Goal: Task Accomplishment & Management: Use online tool/utility

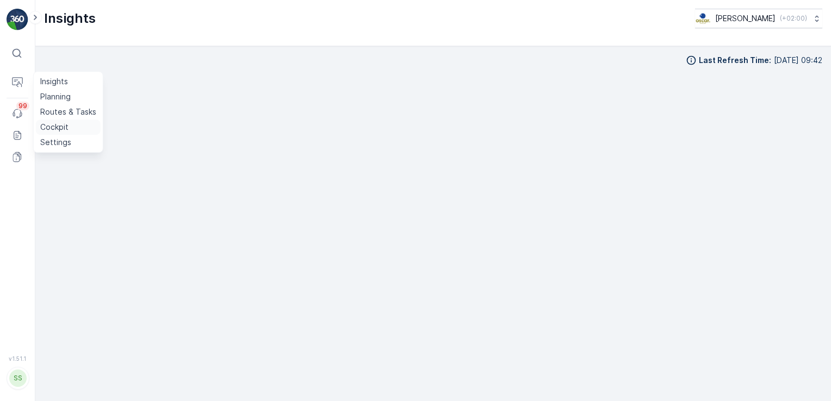
click at [59, 128] on p "Cockpit" at bounding box center [54, 127] width 28 height 11
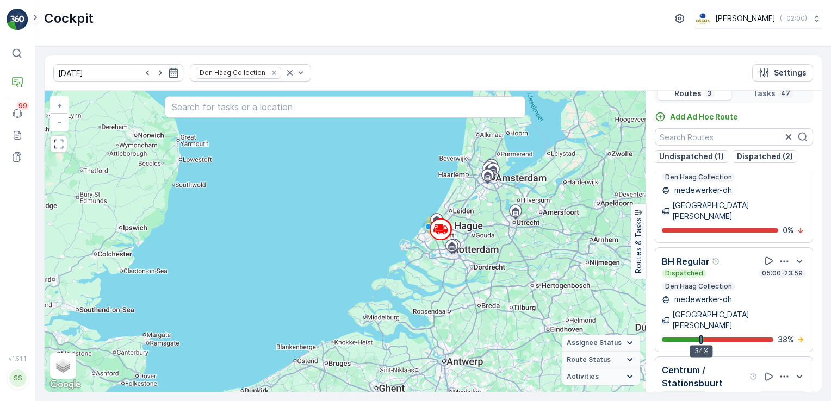
scroll to position [27, 0]
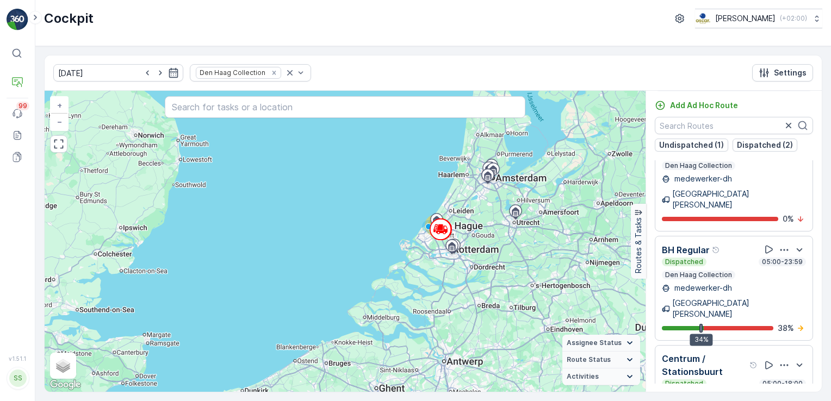
click at [709, 353] on p "Centrum / Stationsbuurt" at bounding box center [704, 366] width 85 height 26
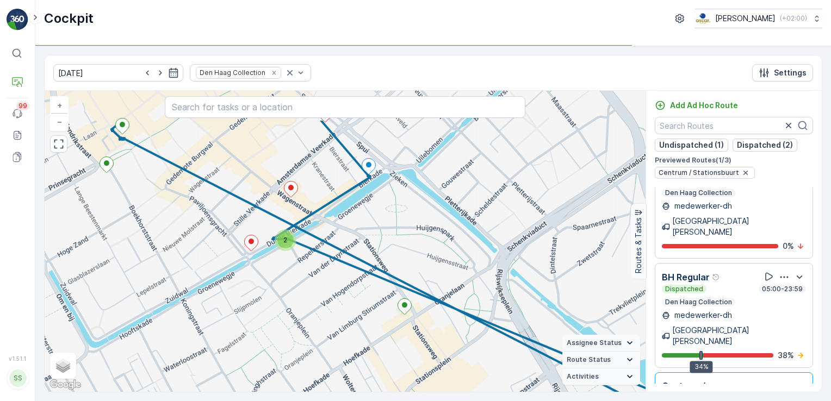
drag, startPoint x: 465, startPoint y: 241, endPoint x: 540, endPoint y: 288, distance: 88.3
click at [588, 301] on div "2 + − Satellite Roadmap Terrain Hybrid Leaflet Keyboard shortcuts Map Data Map …" at bounding box center [345, 241] width 601 height 301
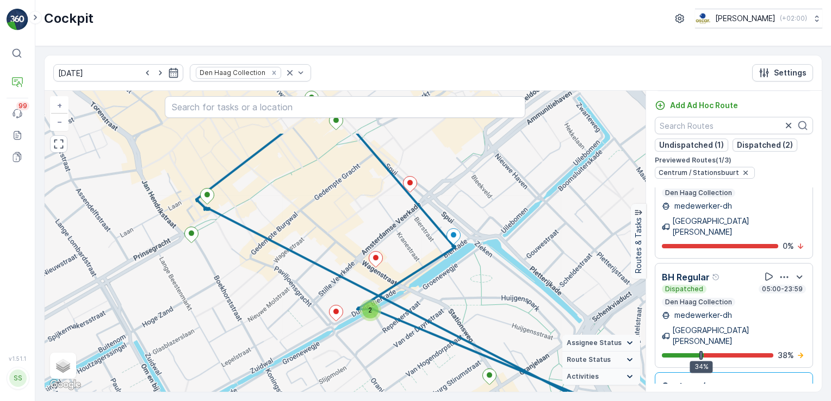
drag, startPoint x: 430, startPoint y: 234, endPoint x: 528, endPoint y: 307, distance: 122.4
click at [528, 307] on div "2 + − Satellite Roadmap Terrain Hybrid Leaflet Keyboard shortcuts Map Data Map …" at bounding box center [345, 241] width 601 height 301
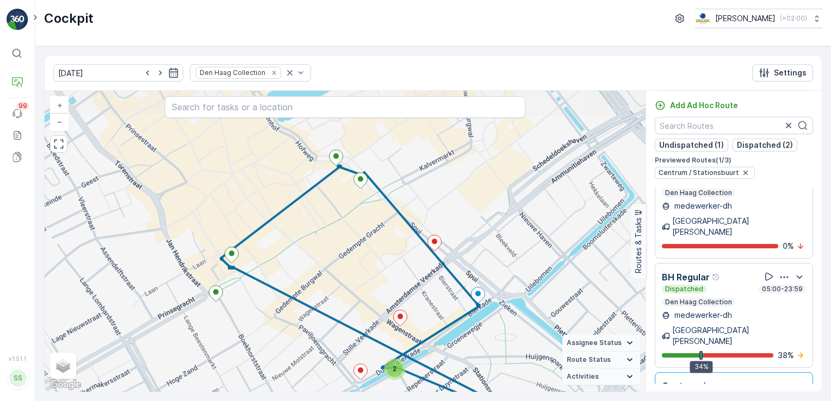
drag, startPoint x: 495, startPoint y: 246, endPoint x: 520, endPoint y: 305, distance: 63.6
click at [520, 305] on div "2 + − Satellite Roadmap Terrain Hybrid Leaflet Keyboard shortcuts Map Data Map …" at bounding box center [345, 241] width 601 height 301
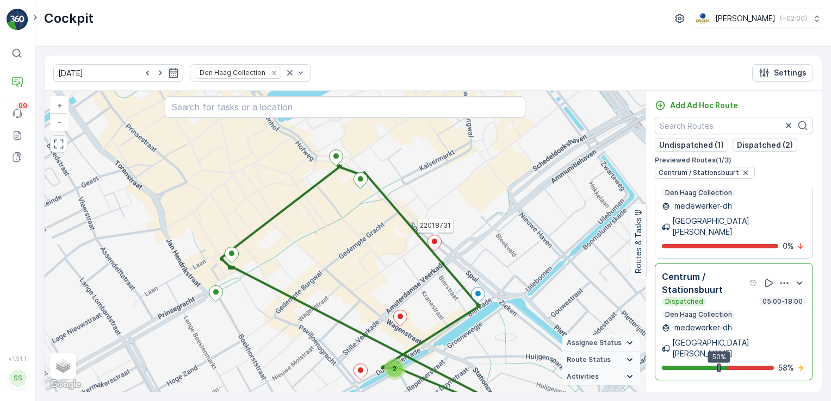
click at [437, 245] on icon at bounding box center [435, 244] width 14 height 16
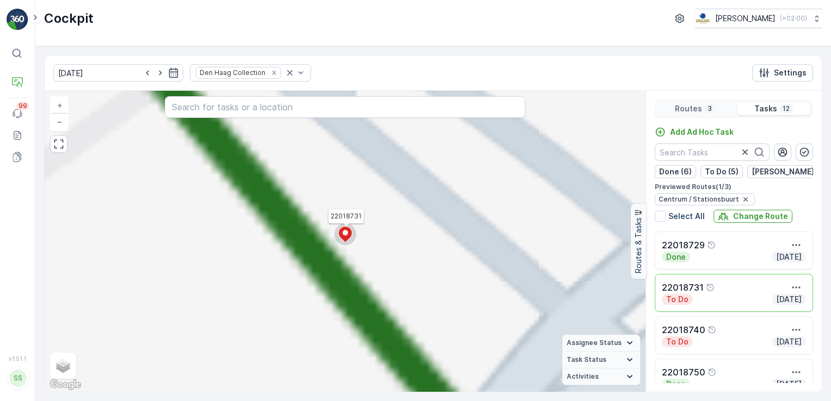
scroll to position [0, 0]
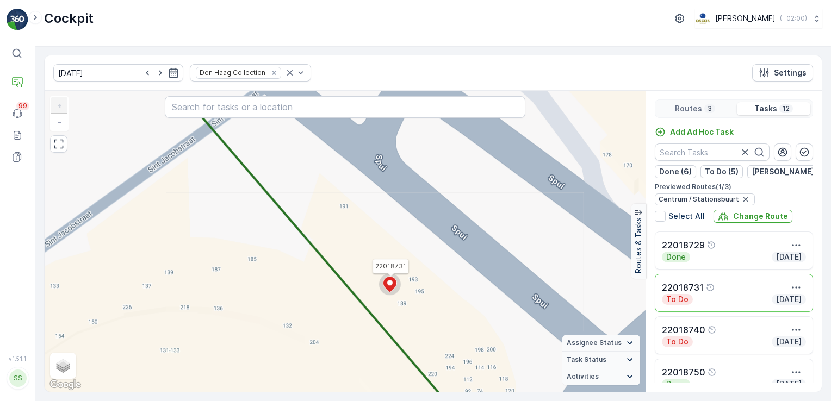
drag, startPoint x: 415, startPoint y: 232, endPoint x: 459, endPoint y: 281, distance: 65.8
click at [459, 282] on div "22018731 + − Satellite Roadmap Terrain Hybrid Leaflet Keyboard shortcuts Map Da…" at bounding box center [345, 241] width 601 height 301
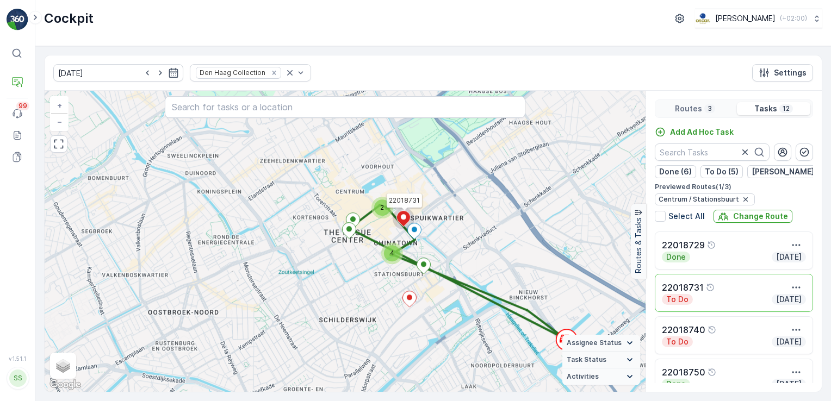
click at [687, 282] on p "22018731" at bounding box center [683, 287] width 42 height 13
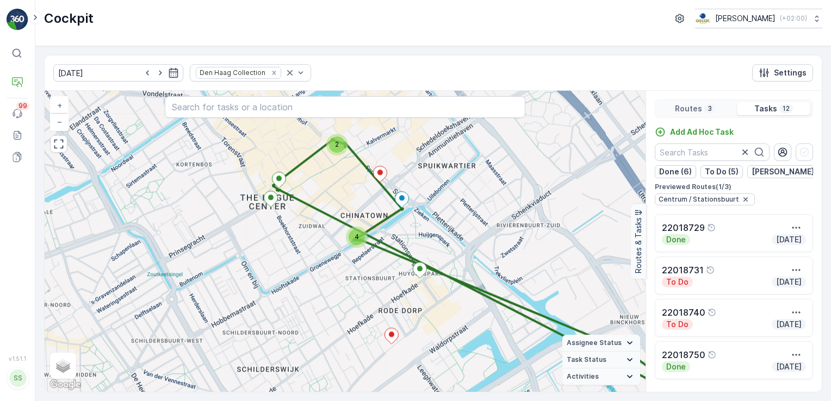
click at [683, 281] on p "To Do" at bounding box center [677, 282] width 24 height 11
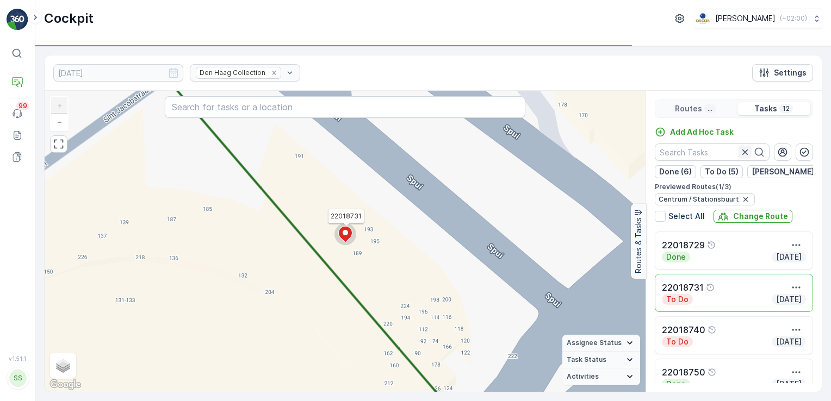
click at [743, 151] on icon "button" at bounding box center [745, 152] width 11 height 11
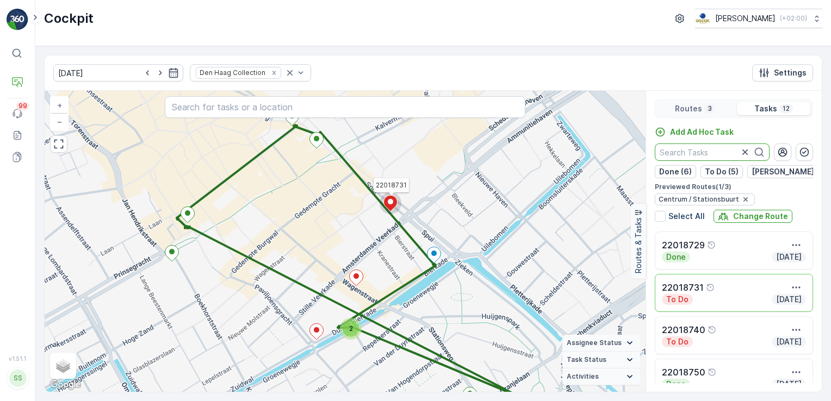
click at [491, 247] on div "2 22018731 + − Satellite Roadmap Terrain Hybrid Leaflet Keyboard shortcuts Map …" at bounding box center [345, 241] width 601 height 301
click at [437, 254] on icon at bounding box center [435, 256] width 14 height 16
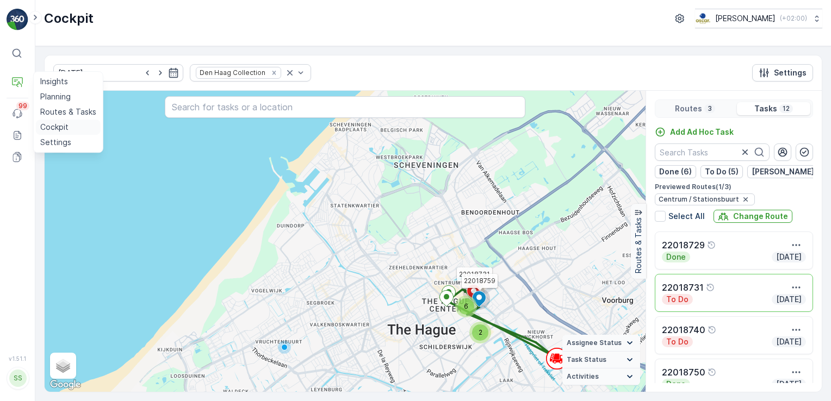
click at [54, 128] on p "Cockpit" at bounding box center [54, 127] width 28 height 11
